Goal: Task Accomplishment & Management: Use online tool/utility

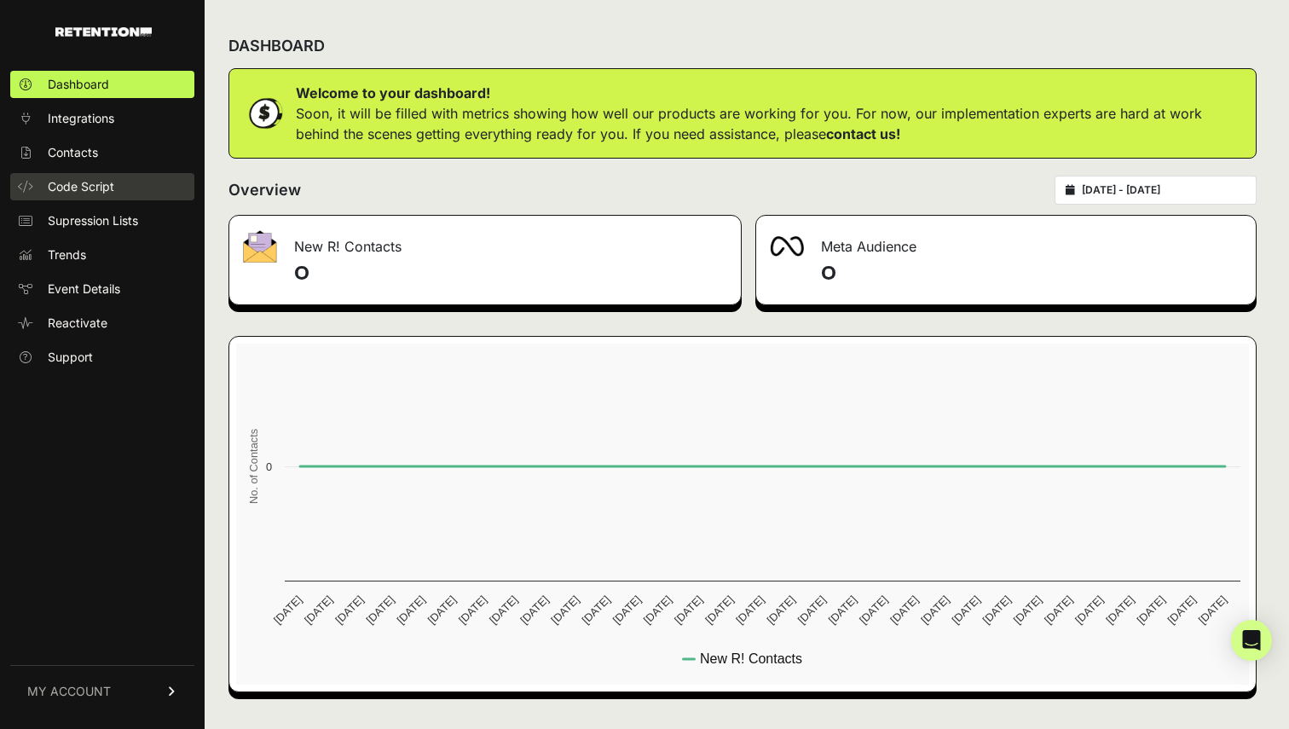
click at [94, 185] on span "Code Script" at bounding box center [81, 186] width 66 height 17
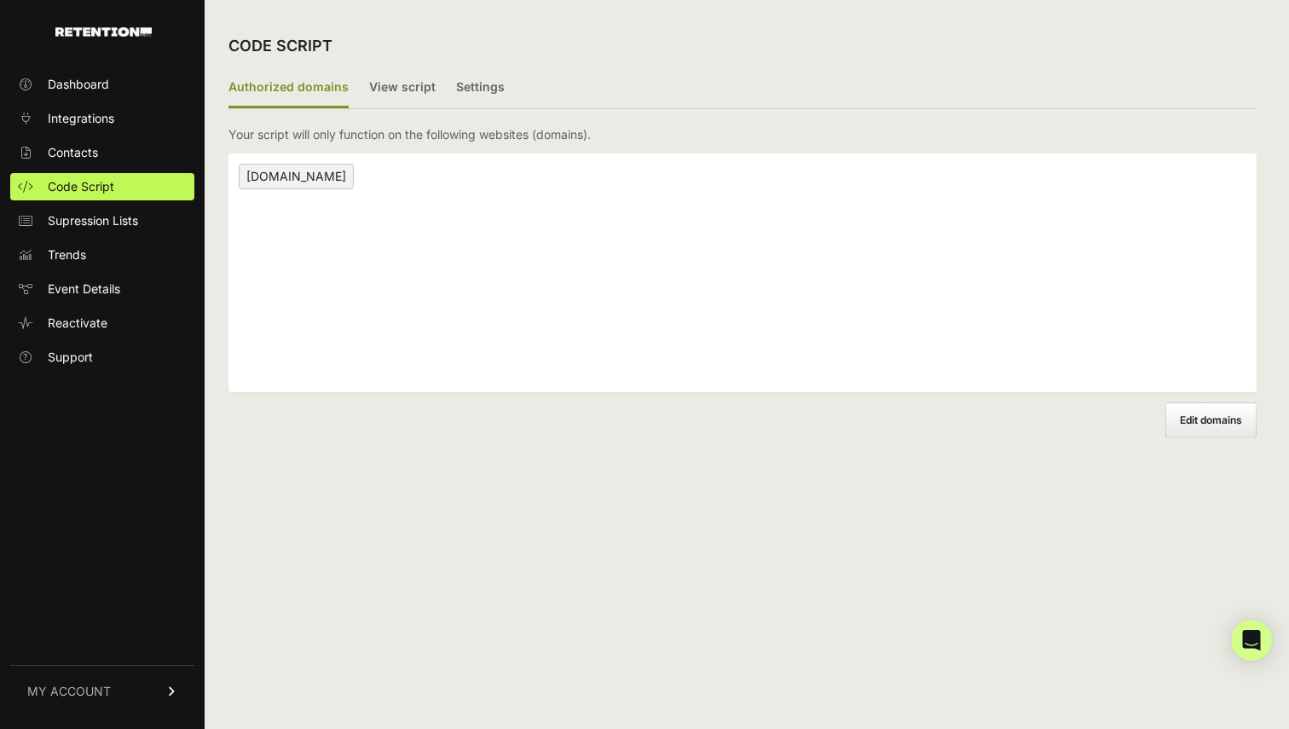
click at [331, 159] on div "[DOMAIN_NAME]" at bounding box center [742, 272] width 1028 height 239
click at [320, 174] on span "[DOMAIN_NAME]" at bounding box center [296, 177] width 115 height 26
click at [403, 86] on label "View script" at bounding box center [402, 88] width 66 height 40
click at [0, 0] on input "View script" at bounding box center [0, 0] width 0 height 0
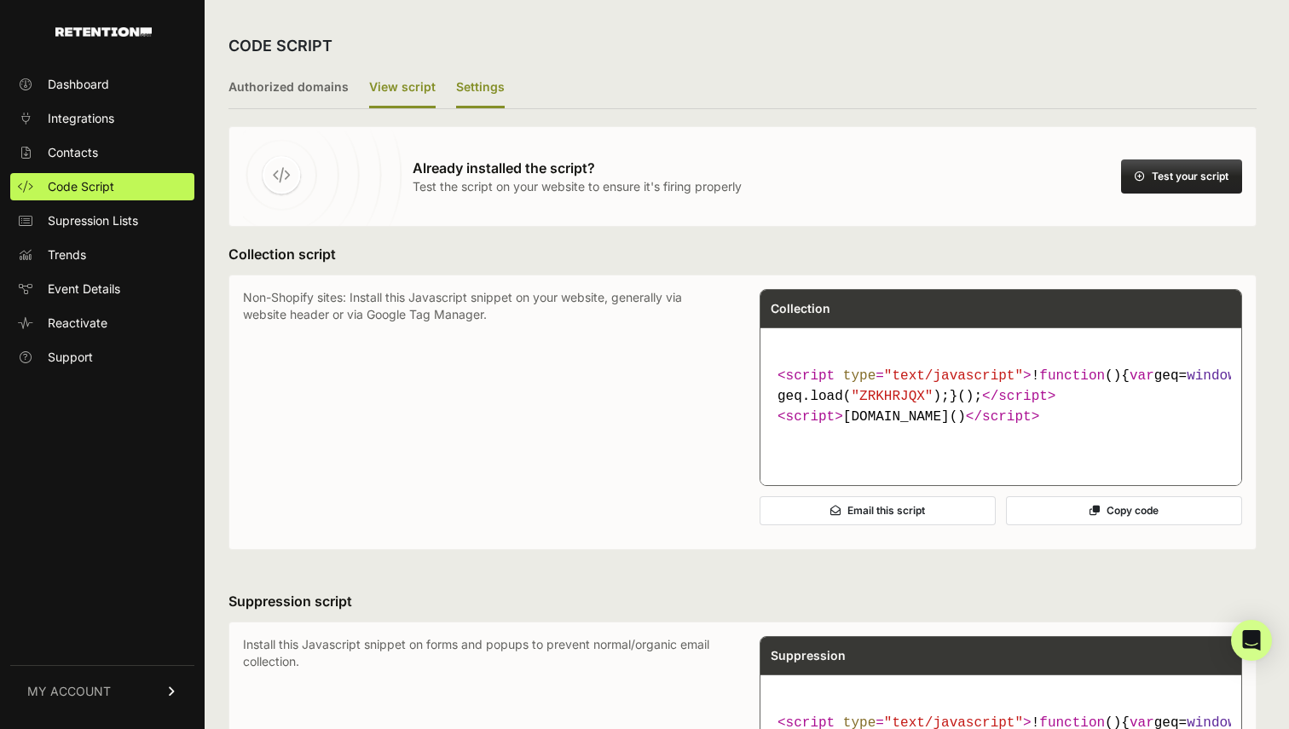
click at [483, 91] on label "Settings" at bounding box center [480, 88] width 49 height 40
click at [0, 0] on input "Settings" at bounding box center [0, 0] width 0 height 0
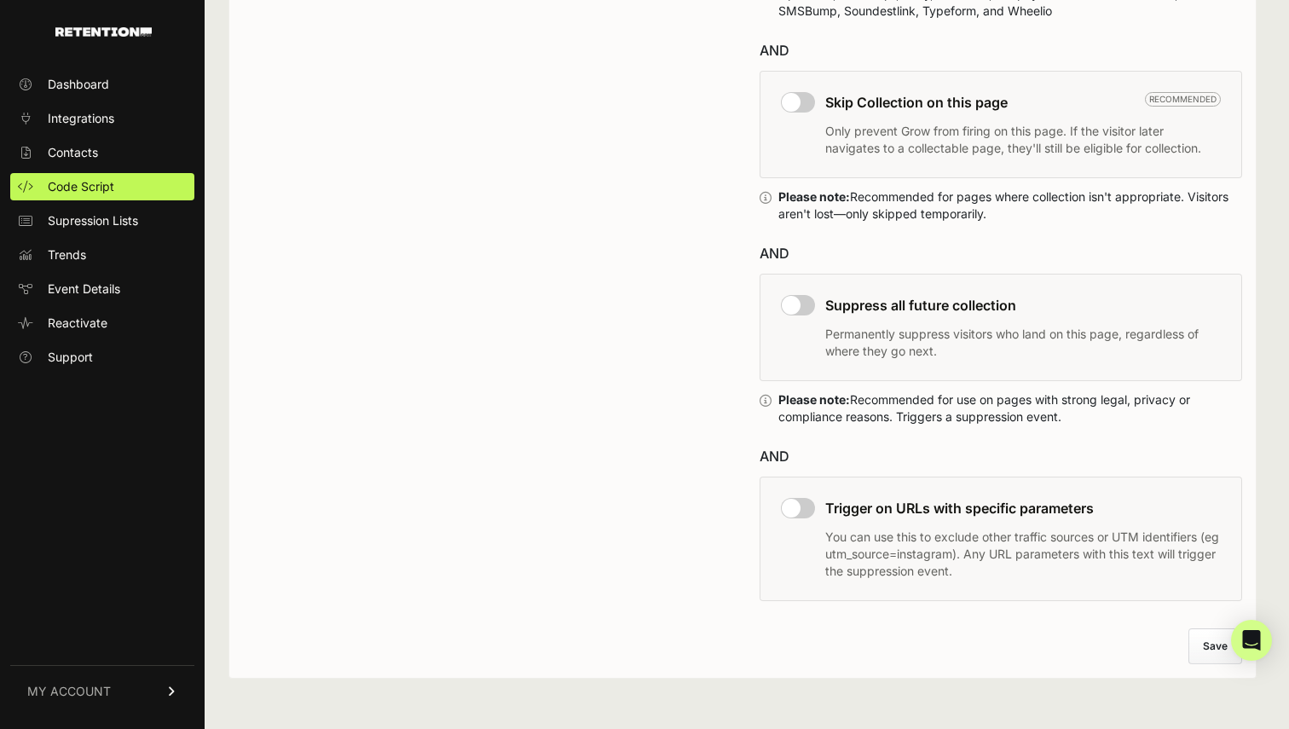
scroll to position [1041, 0]
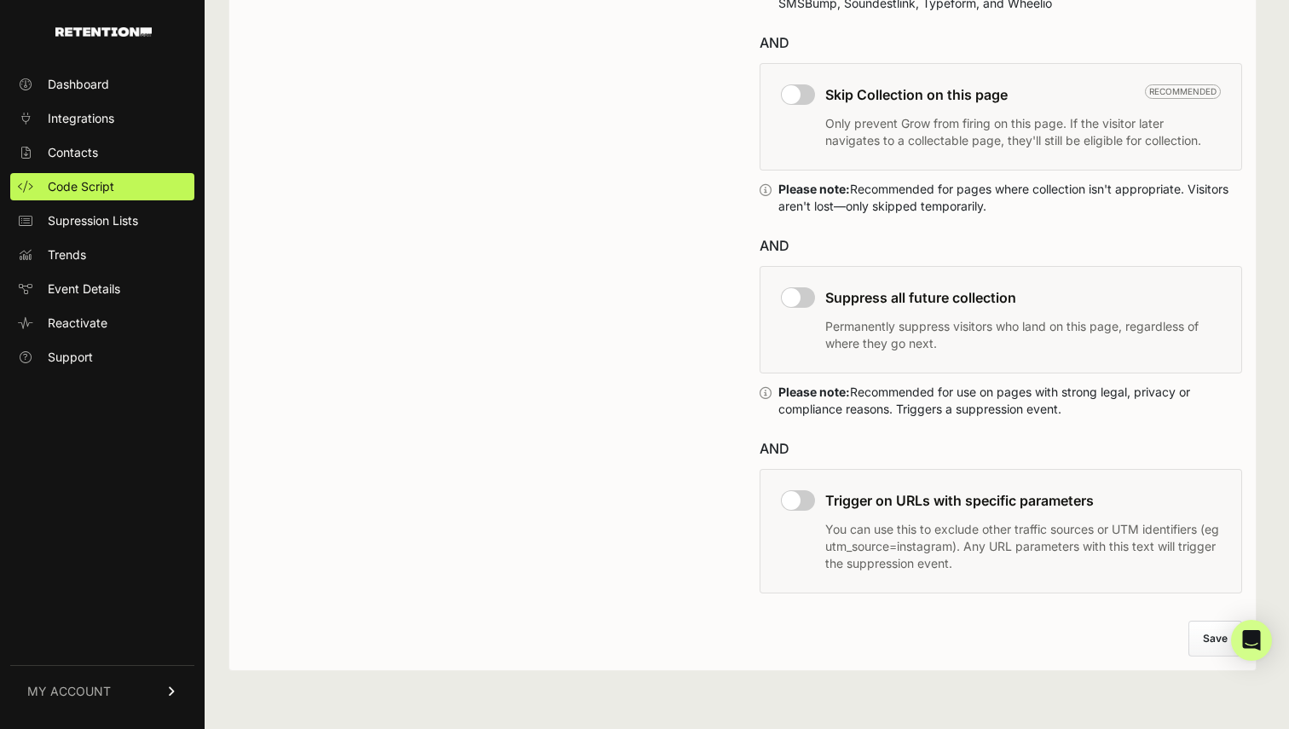
click at [796, 494] on input "checkbox" at bounding box center [798, 500] width 34 height 20
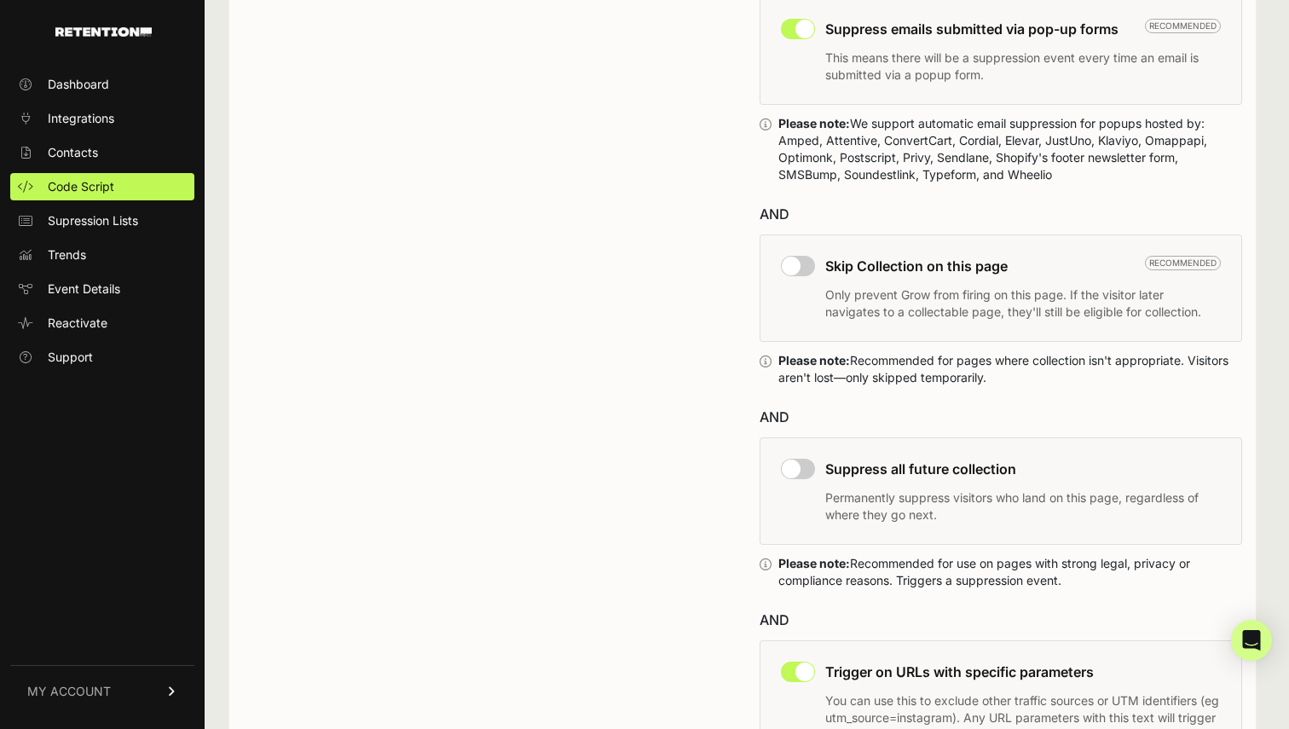
scroll to position [1138, 0]
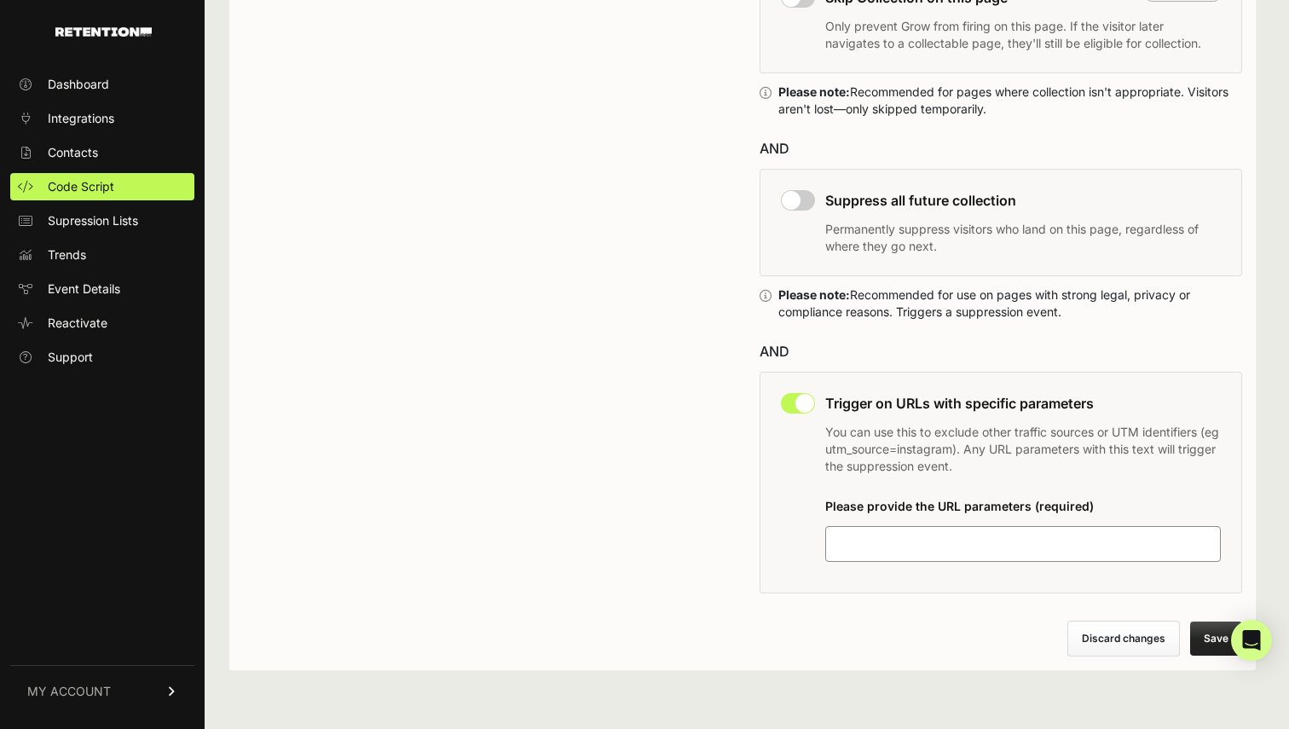
click at [792, 404] on input "checkbox" at bounding box center [798, 403] width 34 height 20
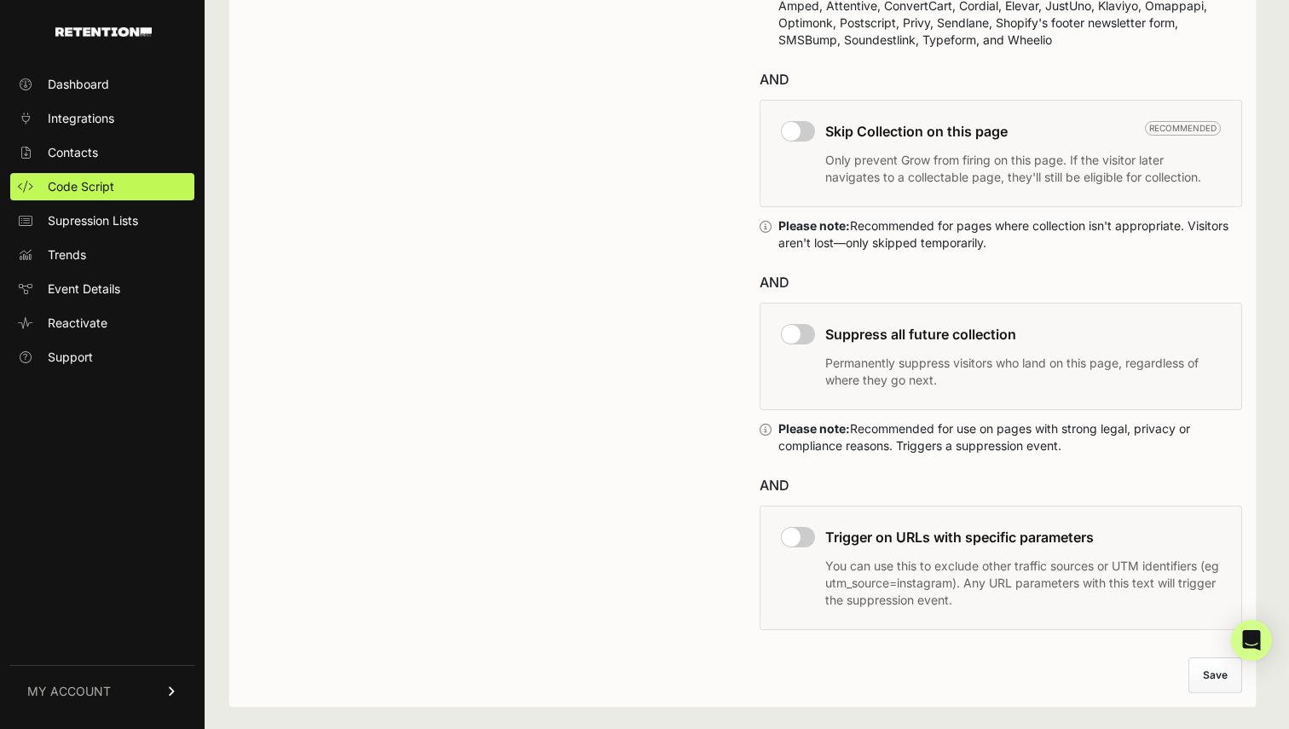
scroll to position [1041, 0]
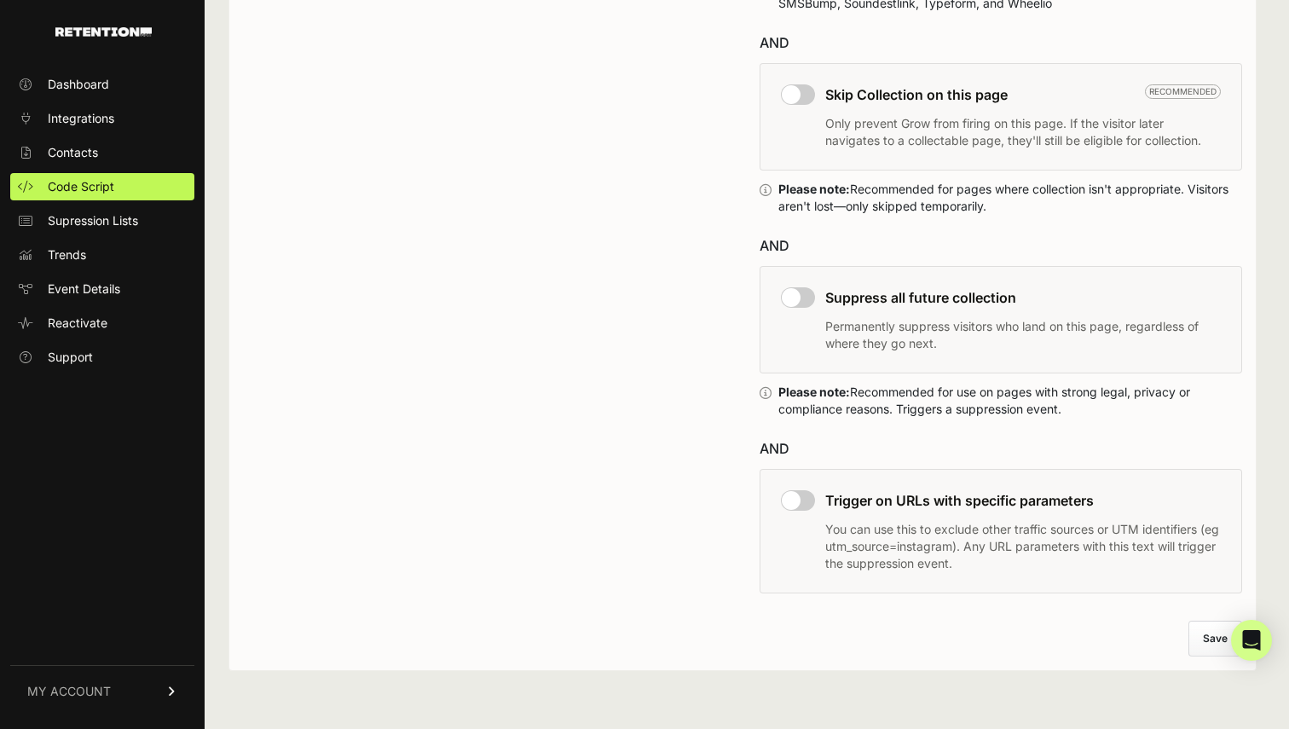
click at [794, 500] on input "checkbox" at bounding box center [798, 500] width 34 height 20
checkbox input "true"
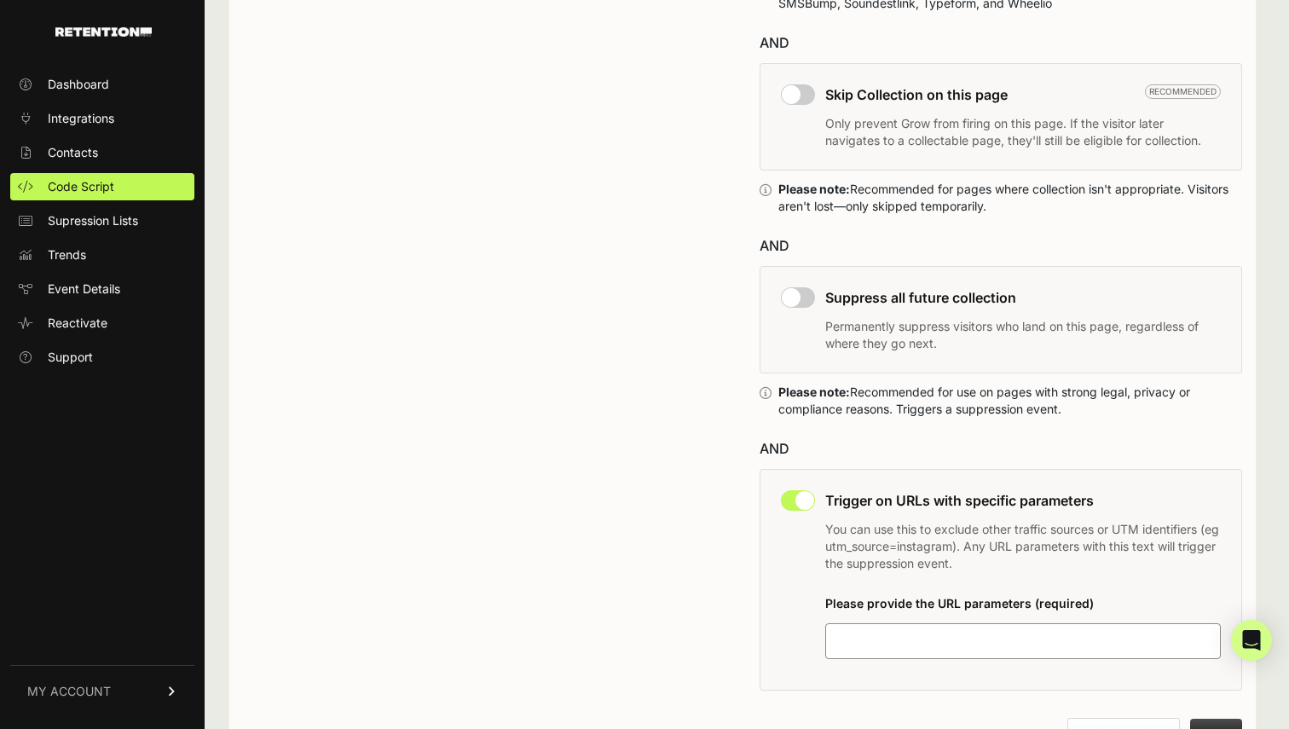
click at [950, 644] on input at bounding box center [939, 641] width 213 height 20
click at [910, 626] on div at bounding box center [1023, 641] width 396 height 36
click at [1036, 651] on div at bounding box center [1023, 640] width 396 height 36
click at [1039, 639] on div at bounding box center [1023, 640] width 380 height 20
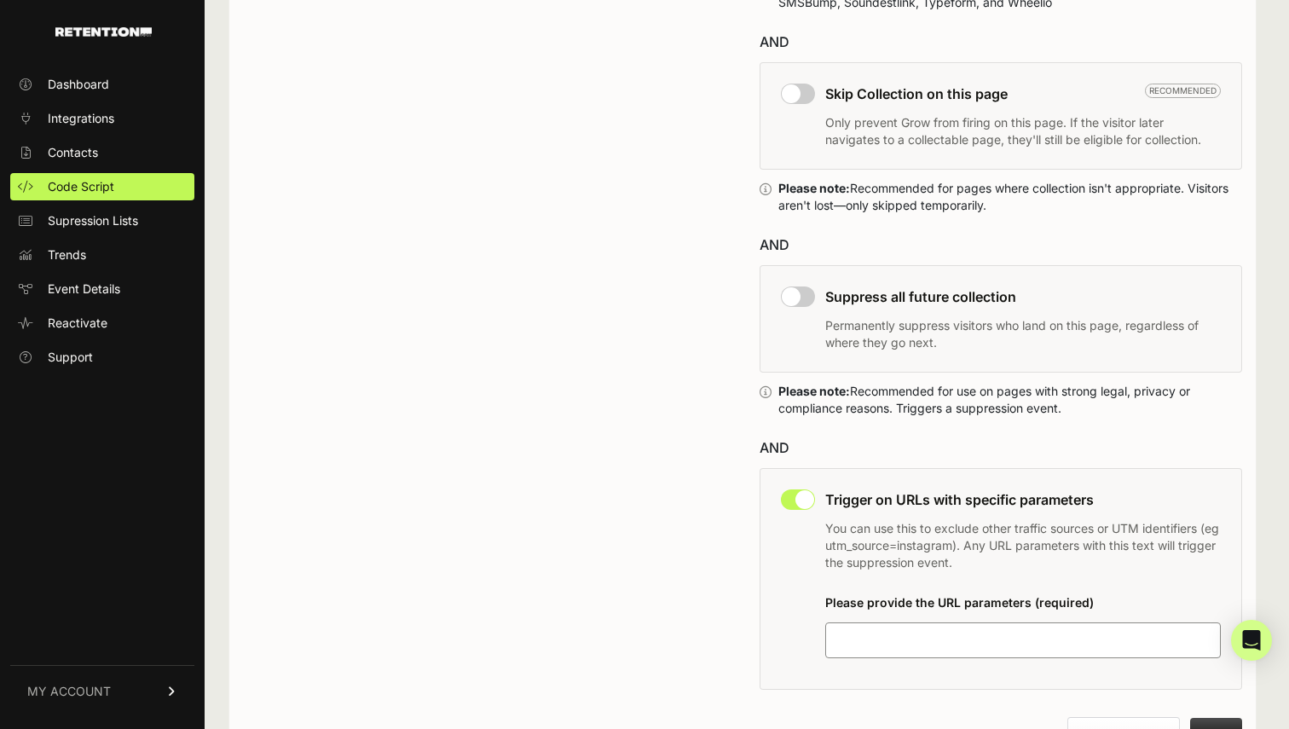
paste input "?hash="
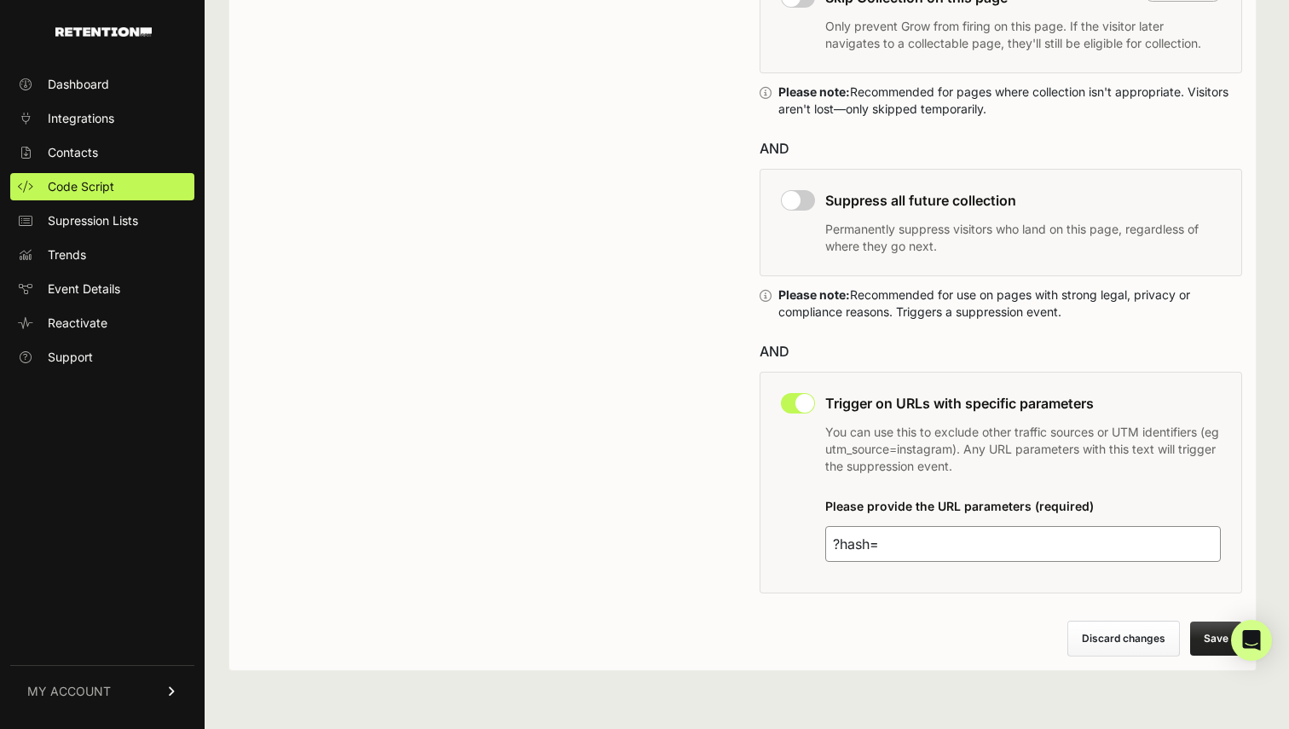
type input "?hash="
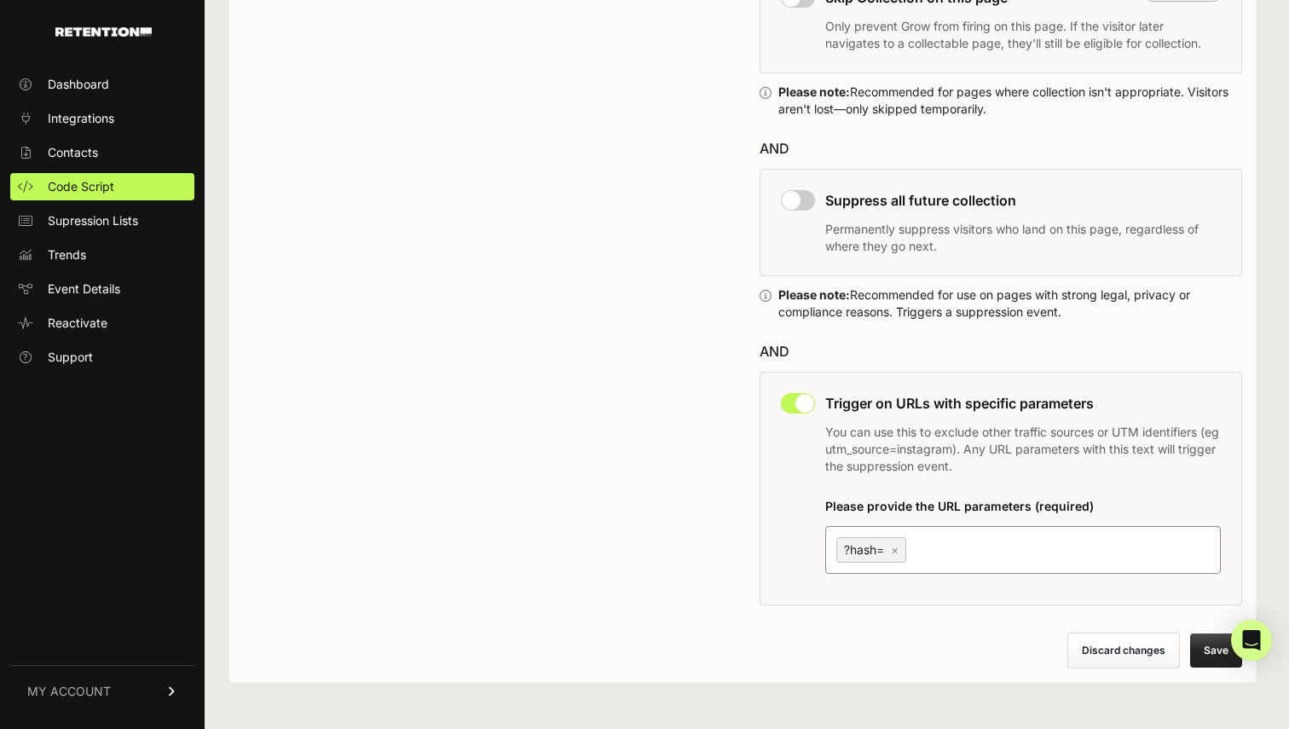
scroll to position [1143, 0]
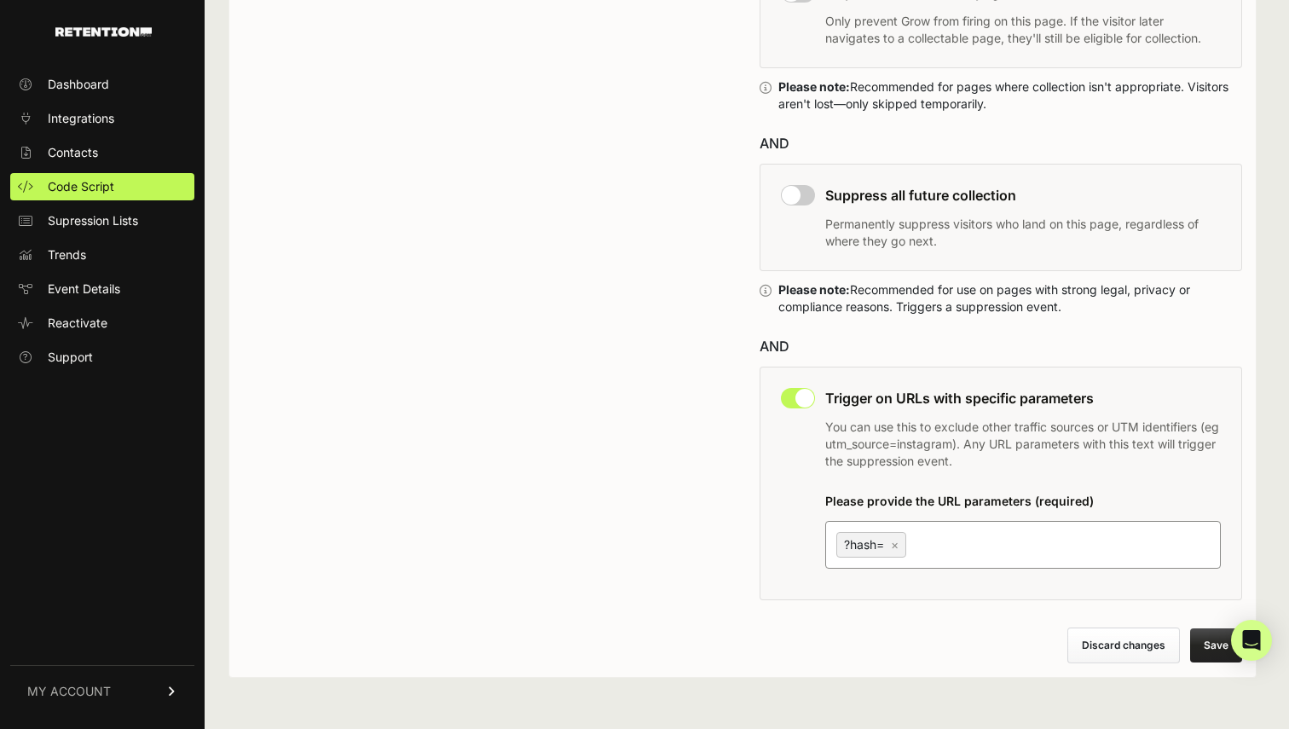
click at [1201, 637] on button "Save" at bounding box center [1216, 645] width 52 height 34
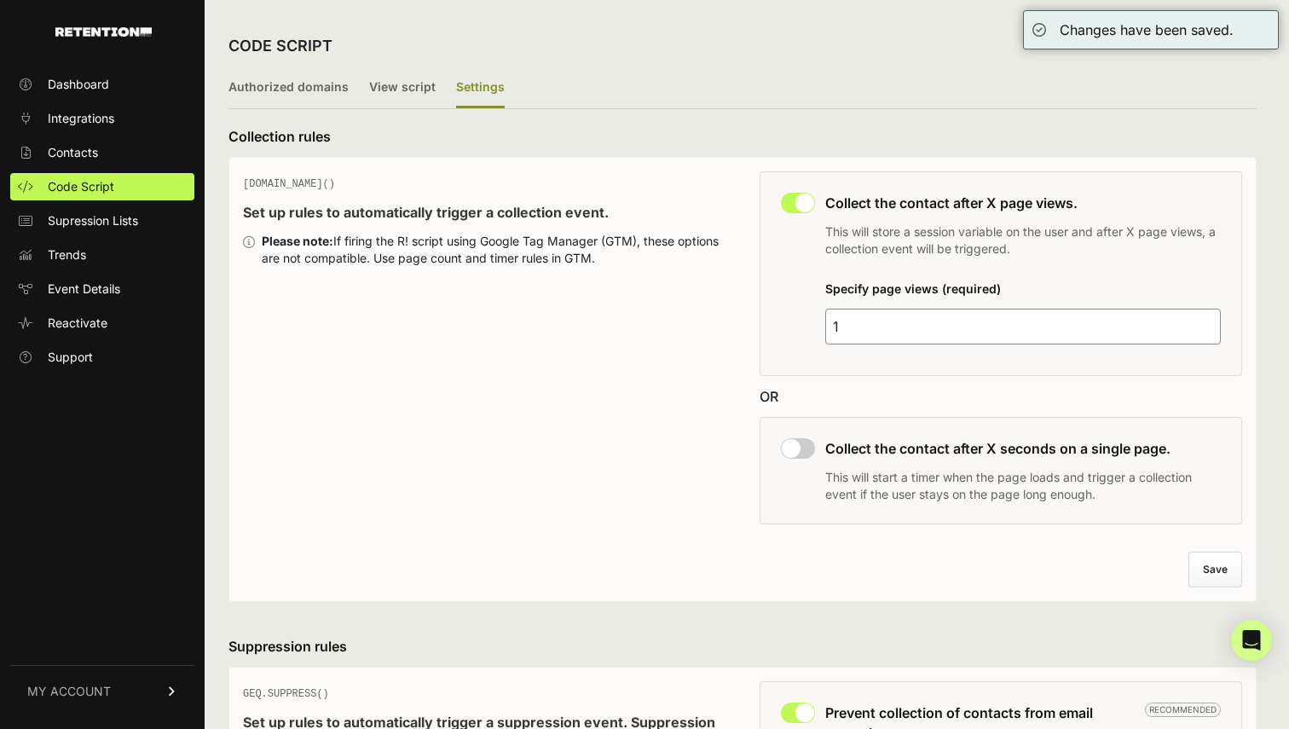
drag, startPoint x: 856, startPoint y: 332, endPoint x: 737, endPoint y: 311, distance: 120.2
click at [742, 312] on div "GEQ.PAGE() Set up rules to automatically trigger a collection event. Please not…" at bounding box center [742, 352] width 999 height 363
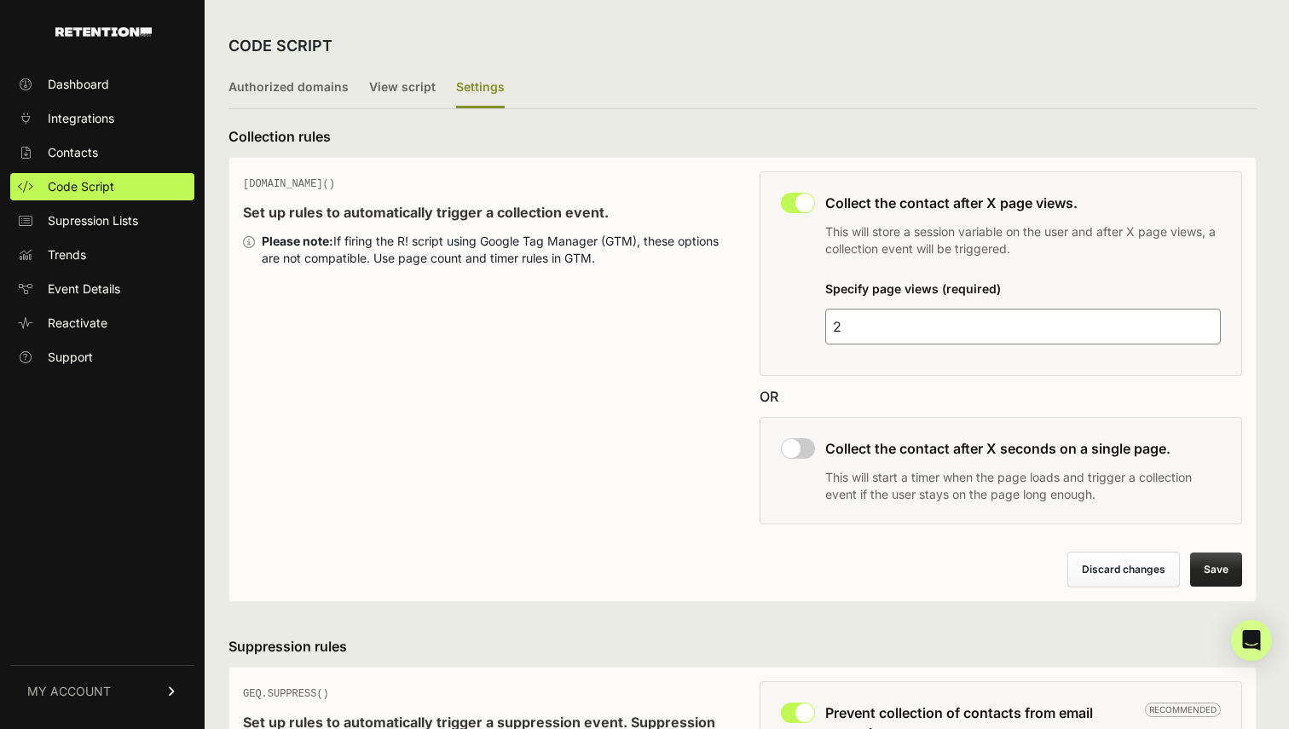
type input "2"
click at [1219, 566] on button "Save" at bounding box center [1216, 569] width 52 height 34
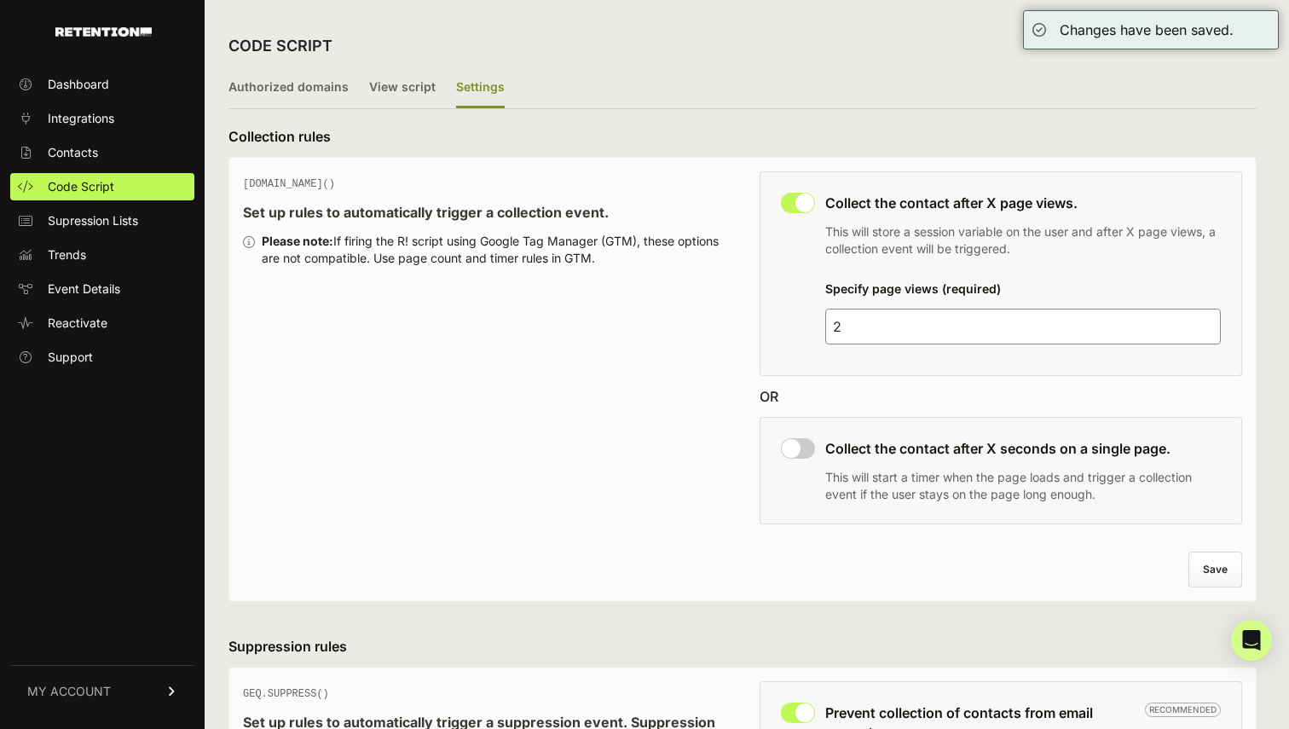
drag, startPoint x: 671, startPoint y: 261, endPoint x: 306, endPoint y: 255, distance: 364.9
click at [306, 255] on div "Please note: If firing the R! script using Google Tag Manager (GTM), these opti…" at bounding box center [494, 250] width 464 height 34
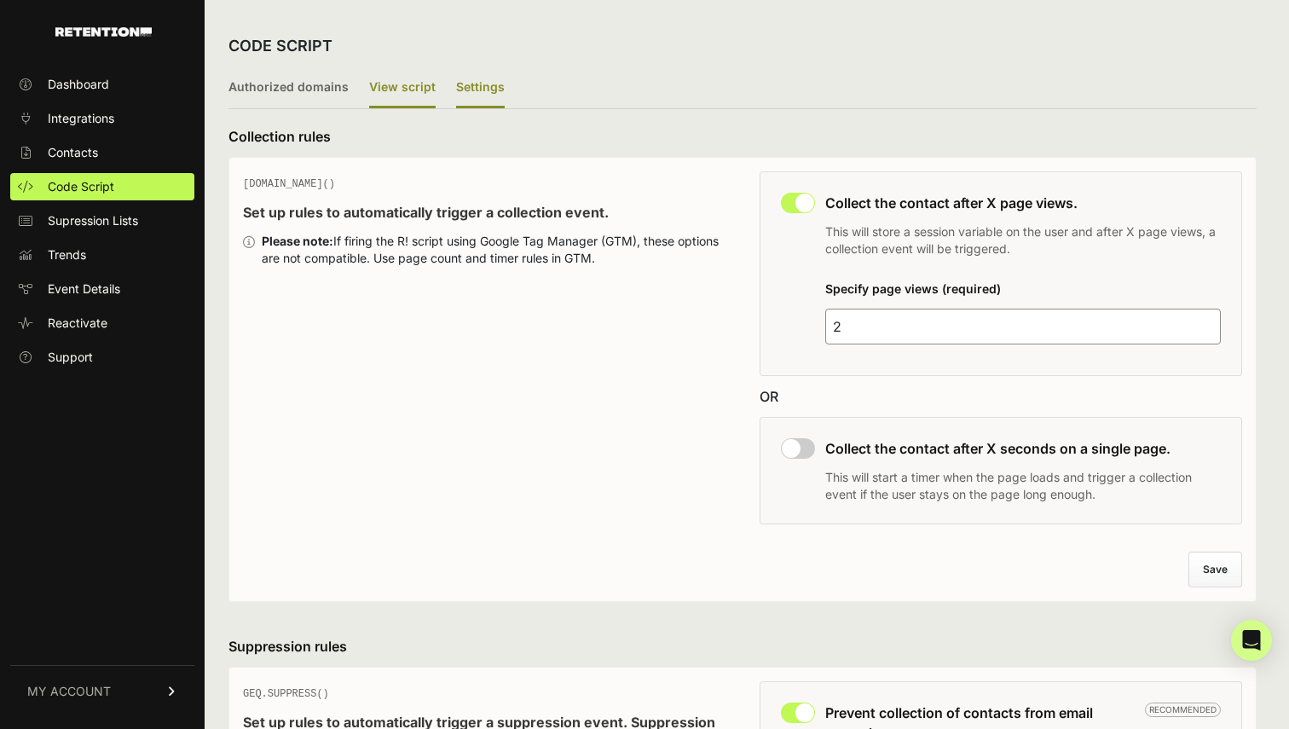
click at [403, 84] on label "View script" at bounding box center [402, 88] width 66 height 40
click at [0, 0] on input "View script" at bounding box center [0, 0] width 0 height 0
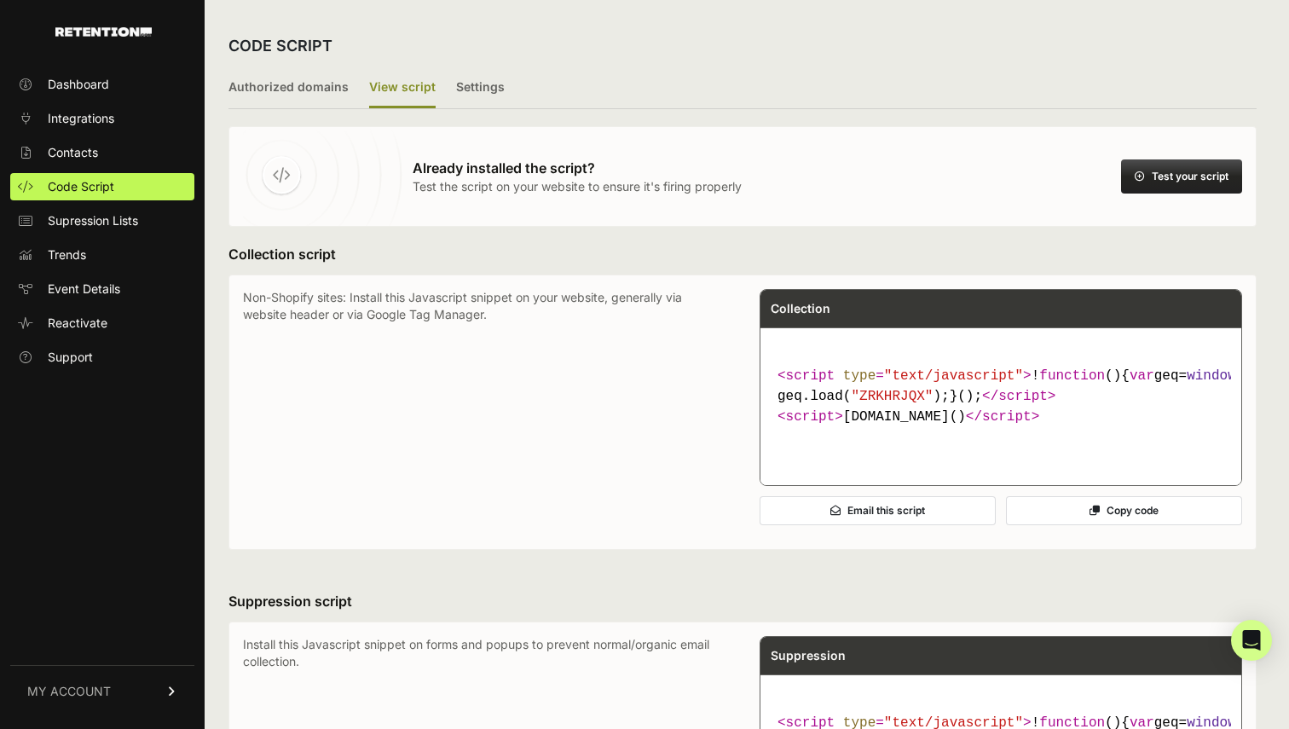
click at [1174, 181] on button "Test your script" at bounding box center [1181, 176] width 121 height 34
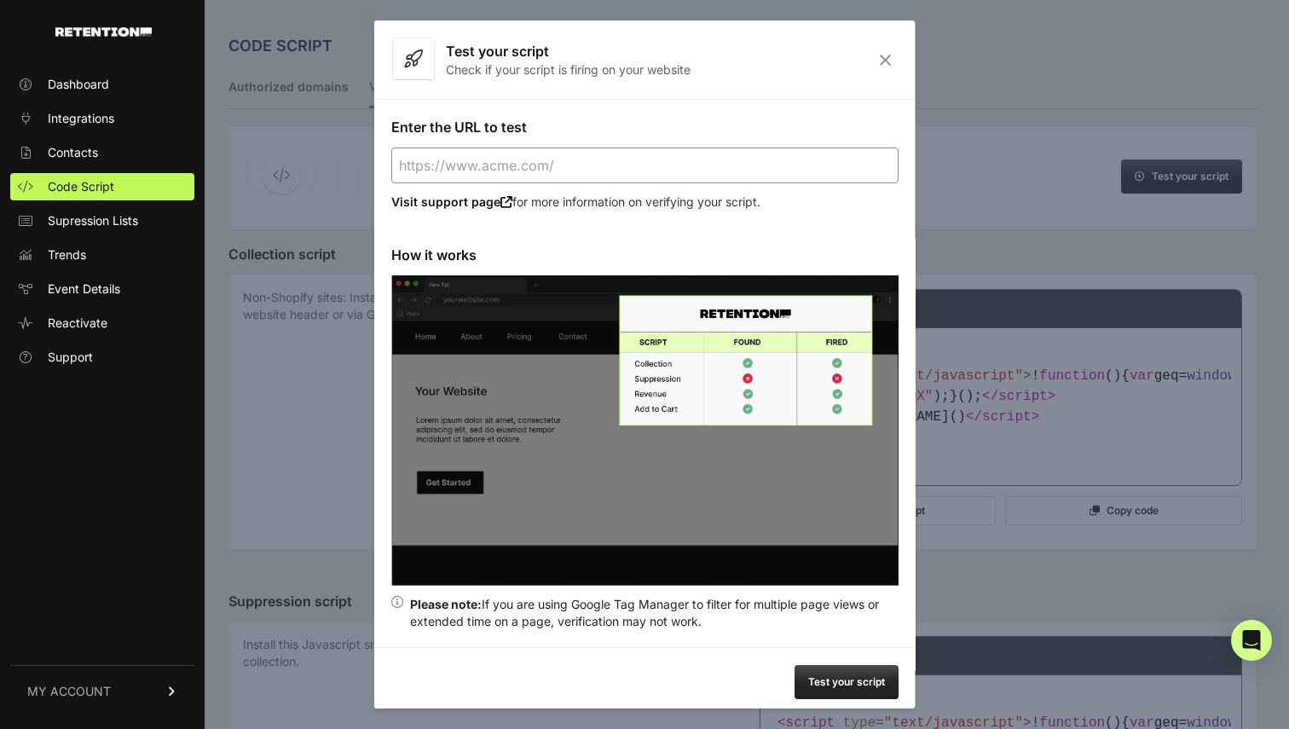
click at [942, 92] on div at bounding box center [644, 364] width 1289 height 729
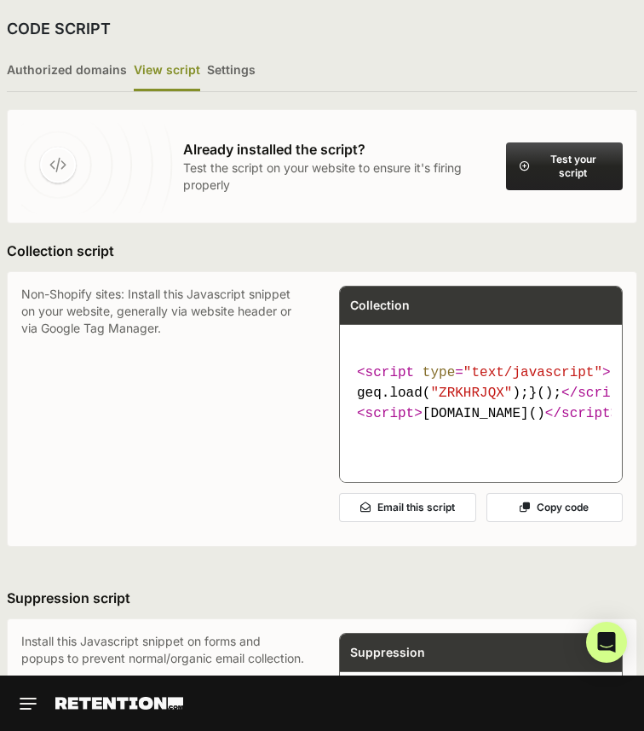
scroll to position [376, 0]
click at [580, 522] on button "Copy code" at bounding box center [555, 507] width 137 height 29
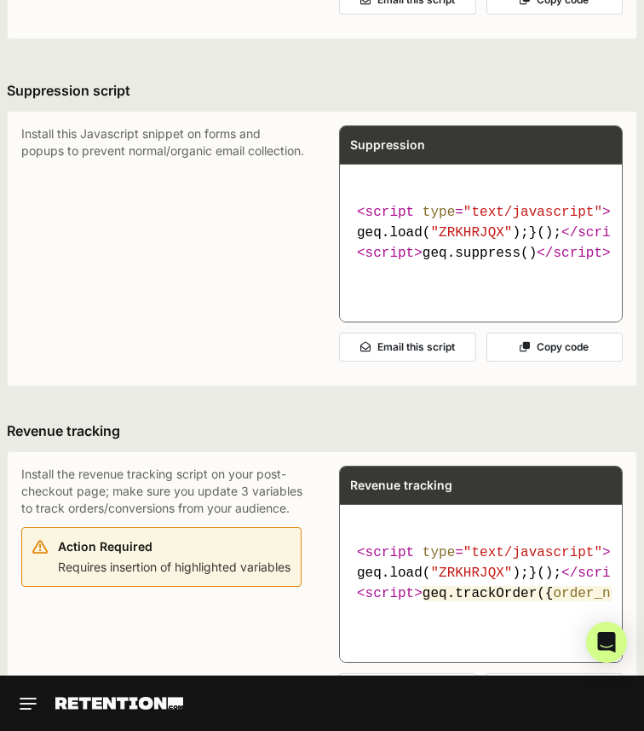
scroll to position [505, 0]
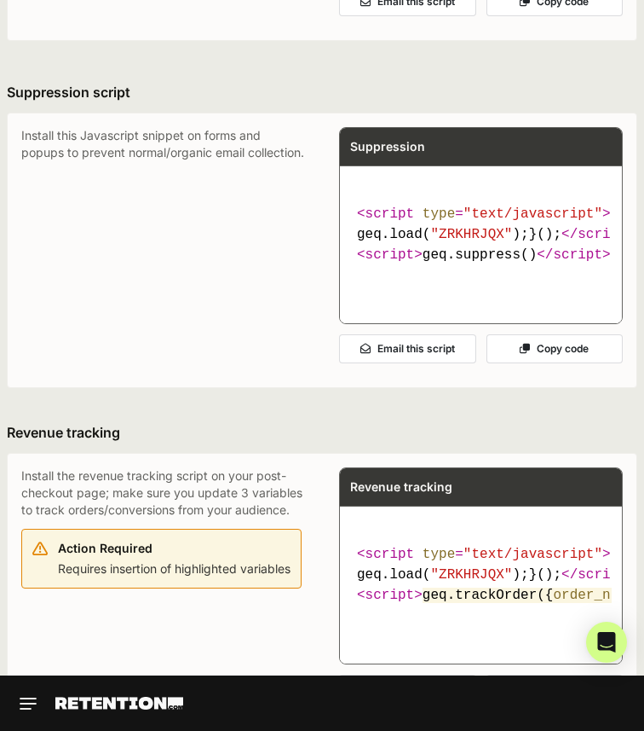
click at [538, 363] on button "Copy code" at bounding box center [555, 348] width 137 height 29
